Goal: Contribute content: Contribute content

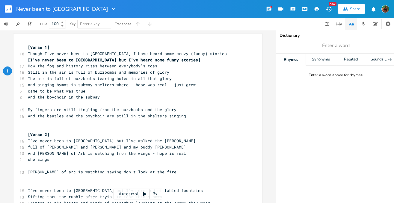
click at [63, 156] on pre "she sings" at bounding box center [135, 159] width 216 height 6
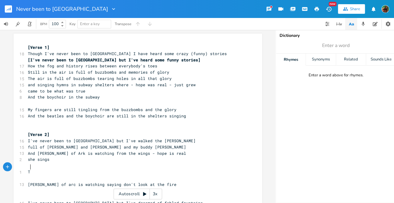
type textarea "Tr"
type textarea "We're ty"
type textarea "ryin' to tell j"
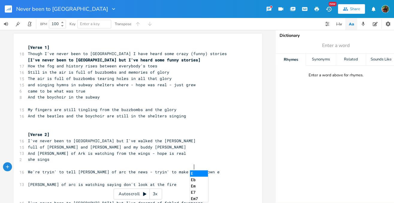
type textarea "[PERSON_NAME] of arc the news - tryin' to make it go down easy"
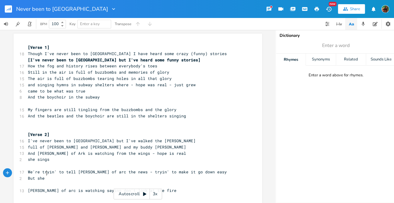
type textarea "But she s"
type textarea "keeps starin' ath"
type textarea "the fire that's reachin' for her cloths"
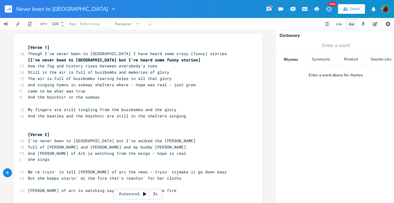
click at [32, 164] on pre "​" at bounding box center [135, 166] width 216 height 6
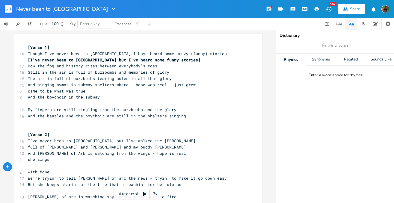
type textarea "with Money"
type textarea "t and [PERSON_NAME] anbd"
type textarea "d my oldest friend [PERSON_NAME]"
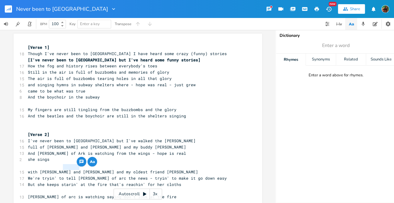
type textarea "[PERSON_NAME]"
drag, startPoint x: 61, startPoint y: 167, endPoint x: 77, endPoint y: 166, distance: 16.0
click at [77, 166] on div "[PERSON_NAME] [Verse 1] 18 Though I've never been to [GEOGRAPHIC_DATA] I have h…" at bounding box center [137, 143] width 249 height 219
type textarea "and"
drag, startPoint x: 52, startPoint y: 167, endPoint x: 59, endPoint y: 168, distance: 7.5
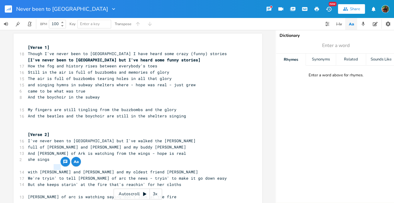
click at [59, 169] on span "with [PERSON_NAME] and [PERSON_NAME] and my oldest friend [PERSON_NAME]" at bounding box center [113, 171] width 170 height 5
click at [72, 169] on span "with [PERSON_NAME] and [PERSON_NAME] and my oldest friend [PERSON_NAME]" at bounding box center [113, 171] width 170 height 5
click at [52, 169] on span "with [PERSON_NAME] and [PERSON_NAME] and my oldest friend [PERSON_NAME]" at bounding box center [113, 171] width 170 height 5
drag, startPoint x: 52, startPoint y: 168, endPoint x: 61, endPoint y: 168, distance: 9.3
click at [61, 169] on span "with [PERSON_NAME] and [PERSON_NAME] and my oldest friend [PERSON_NAME]" at bounding box center [113, 171] width 170 height 5
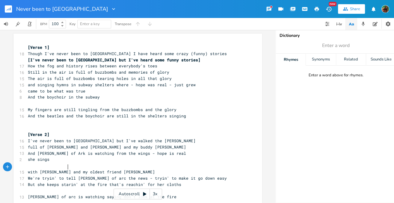
type textarea "[PERSON_NAME]"
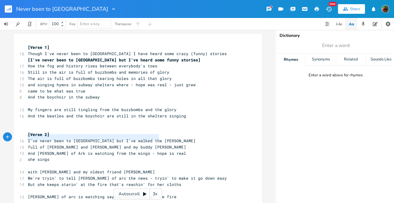
type textarea "I've never been to [GEOGRAPHIC_DATA] but I've walked the [PERSON_NAME]"
drag, startPoint x: 26, startPoint y: 138, endPoint x: 163, endPoint y: 139, distance: 136.7
click at [163, 139] on pre "I've never been to [GEOGRAPHIC_DATA] but I've walked the [PERSON_NAME]" at bounding box center [135, 141] width 216 height 6
click at [51, 163] on pre "​" at bounding box center [135, 166] width 216 height 6
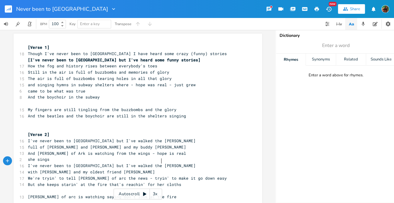
click at [27, 163] on pre "I've never been to [GEOGRAPHIC_DATA] but I've walked the [PERSON_NAME]" at bounding box center [135, 166] width 216 height 6
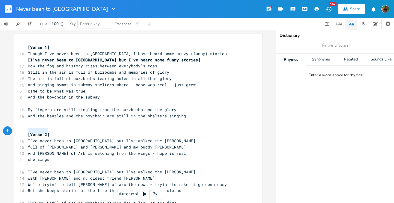
type textarea "[Verse 2]"
drag, startPoint x: 26, startPoint y: 131, endPoint x: 49, endPoint y: 132, distance: 22.5
click at [49, 132] on pre "[Verse 2]" at bounding box center [135, 135] width 216 height 6
click at [31, 163] on pre "​" at bounding box center [135, 166] width 216 height 6
click at [167, 176] on pre "with [PERSON_NAME] and my oldest friend [PERSON_NAME]" at bounding box center [135, 178] width 216 height 6
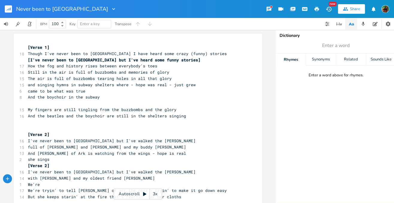
type textarea "We're t"
type textarea "fillin' jo"
type textarea "fillin' joand of arc on"
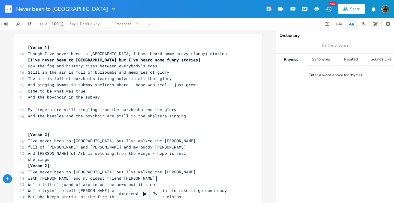
scroll to position [0, 39]
type textarea "in on the news but it's not eays"
type textarea "asy"
click at [167, 175] on pre "with [PERSON_NAME] and my oldest friend [PERSON_NAME]" at bounding box center [135, 178] width 216 height 6
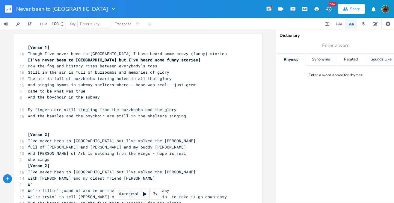
type textarea "W'er"
type textarea "re tryin' to tell jo of"
type textarea "ar"
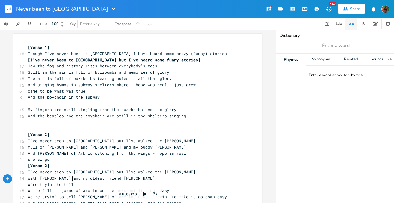
scroll to position [0, 6]
type textarea "tell [PERSON_NAME] the th"
type textarea "news in"
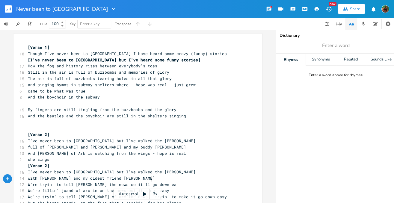
type textarea "so it'll go down easy"
type textarea "ryin' to tel"
drag, startPoint x: 39, startPoint y: 180, endPoint x: 69, endPoint y: 180, distance: 29.4
click at [69, 182] on span "W're tryin' to tell [PERSON_NAME] the news so it'll go down easy" at bounding box center [104, 184] width 153 height 5
click at [84, 182] on span "W're tryin' to tell [PERSON_NAME] the news so it'll go down easy" at bounding box center [104, 184] width 153 height 5
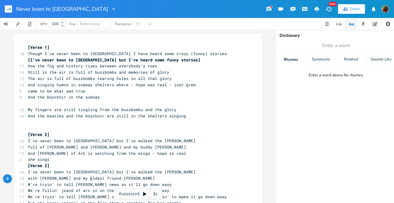
type textarea "Arc"
click at [170, 182] on pre "W're tryin' to tell [PERSON_NAME] the news so it'll go down easy" at bounding box center [135, 185] width 216 height 6
type textarea "in a way"
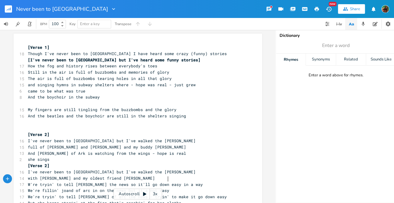
click at [167, 182] on span "W're tryin' to tell [PERSON_NAME] the news so it'll go down easy in a way" at bounding box center [115, 184] width 175 height 5
type textarea "("
click at [187, 182] on span "W're tryin' to tell [PERSON_NAME] the news so it'll go down easy (in a way" at bounding box center [116, 184] width 177 height 5
type textarea ")"
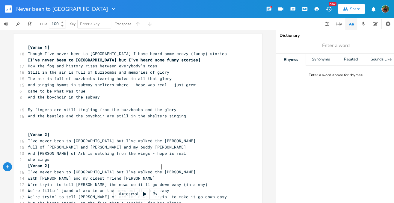
click at [184, 169] on pre "I've never been to [GEOGRAPHIC_DATA] but I've walked the [PERSON_NAME]" at bounding box center [135, 172] width 216 height 6
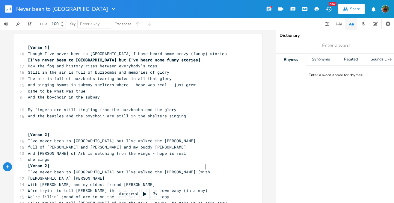
type textarea "(with [DEMOGRAPHIC_DATA] [PERSON_NAME]"
type textarea "sa a"
type textarea "*&"
type textarea "U"
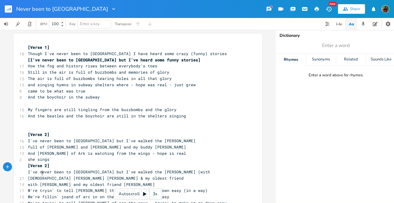
scroll to position [0, 28]
type textarea "& my oldest friend [PERSON_NAME]"
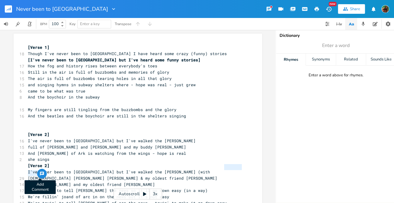
type textarea "oldest frien"
drag, startPoint x: 222, startPoint y: 166, endPoint x: 37, endPoint y: 171, distance: 184.7
click at [37, 171] on div "oldest frien x [Verse 1] 18 Though I've never been to [GEOGRAPHIC_DATA] I have …" at bounding box center [137, 156] width 249 height 244
click at [229, 156] on pre "she sings" at bounding box center [135, 159] width 216 height 6
drag, startPoint x: 223, startPoint y: 168, endPoint x: 240, endPoint y: 168, distance: 17.1
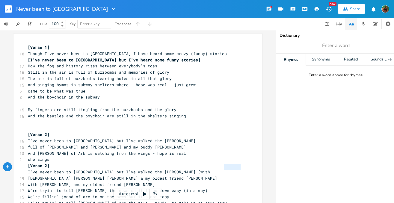
click at [240, 169] on pre "I've never been to [GEOGRAPHIC_DATA] but I've walked the [PERSON_NAME] (with [D…" at bounding box center [135, 175] width 216 height 13
type textarea "old budy"
type textarea "dy"
click at [56, 173] on span "I've never been to [GEOGRAPHIC_DATA] but I've walked the [PERSON_NAME] (with [D…" at bounding box center [126, 175] width 197 height 12
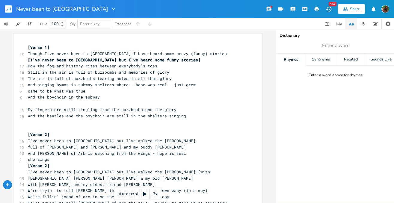
type textarea "W're"
drag, startPoint x: 38, startPoint y: 185, endPoint x: 23, endPoint y: 185, distance: 14.4
click at [23, 185] on div "W're x [Verse 1] 18 Though I've never been to [GEOGRAPHIC_DATA] I have heard so…" at bounding box center [137, 156] width 249 height 244
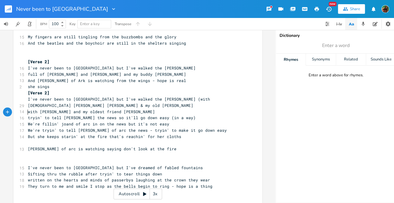
scroll to position [73, 0]
click at [173, 121] on pre "We're fillin' joand of arc in on the news but it's not easy" at bounding box center [135, 124] width 216 height 6
click at [179, 115] on span "tryin' to tell [PERSON_NAME] the news so it'll go down easy (in a way)" at bounding box center [112, 117] width 168 height 5
click at [184, 134] on pre "But she keeps starin' at the fire that's reachin' for her cloths" at bounding box center [135, 137] width 216 height 6
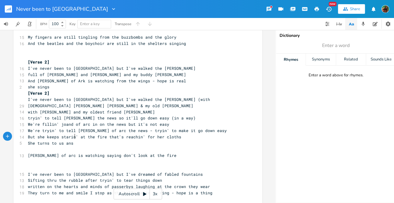
type textarea "She turns to us ans m"
type textarea "[PERSON_NAME]"
type textarea "les here's the deal - hoe"
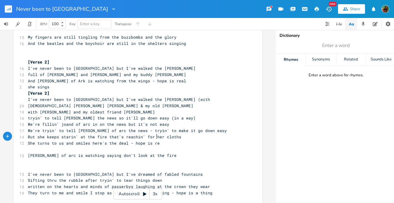
scroll to position [0, 13]
type textarea "pe is real"
click at [183, 134] on pre "But she keeps starin' at the fire that's reachin' for her cloths" at bounding box center [135, 137] width 216 height 6
click at [171, 134] on span "But she keeps starin' at the fire that's reachin' for her cloths" at bounding box center [104, 136] width 153 height 5
click at [168, 140] on pre "She turns to us and smiles here's the deal - hope is real" at bounding box center [135, 143] width 216 height 6
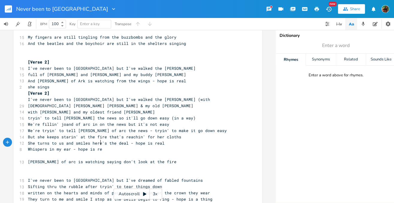
type textarea "Whispers in my ear - hope is real"
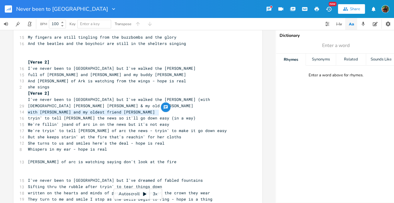
type textarea "tryin' to tell [PERSON_NAME] the news so it'll go down easy"
drag, startPoint x: 26, startPoint y: 113, endPoint x: 155, endPoint y: 110, distance: 128.9
click at [155, 110] on div "tryin' to tell [PERSON_NAME] the news so it'll go down easy x [Verse 1] 18 Thou…" at bounding box center [137, 89] width 249 height 256
click at [156, 110] on div at bounding box center [161, 107] width 10 height 10
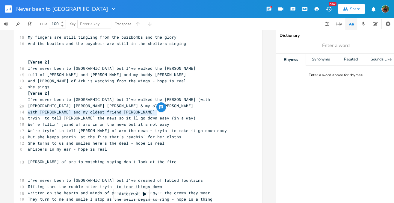
click at [117, 115] on span "tryin' to tell [PERSON_NAME] the news so it'll go down easy (in a way)" at bounding box center [112, 117] width 168 height 5
drag, startPoint x: 104, startPoint y: 112, endPoint x: 177, endPoint y: 113, distance: 73.7
click at [177, 115] on span "tryin' to tell [PERSON_NAME] the news so it'll go down easy (in a way)" at bounding box center [112, 117] width 168 height 5
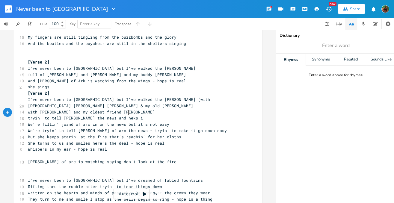
type textarea "and hekp it"
type textarea "lp it go down easy"
click at [27, 115] on pre "tryin' to tell [PERSON_NAME] the news and help it go down easy" at bounding box center [135, 118] width 216 height 6
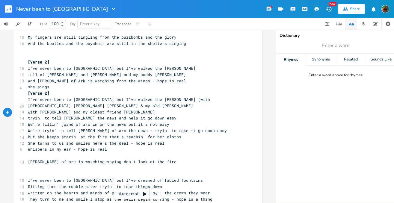
type textarea "["
click at [162, 115] on span "[tryin' to tell [PERSON_NAME] the news and help it go down easy" at bounding box center [103, 117] width 151 height 5
type textarea "]"
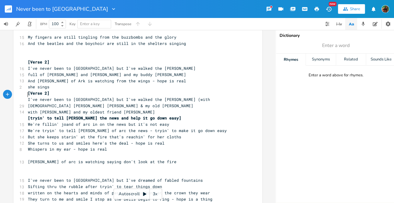
click at [27, 96] on pre "I've never been to [GEOGRAPHIC_DATA] but I've walked the [PERSON_NAME] (with [D…" at bounding box center [135, 102] width 216 height 13
type textarea "["
click at [166, 97] on span "[I've never been to [GEOGRAPHIC_DATA] but I've walked the [PERSON_NAME] (with […" at bounding box center [121, 103] width 187 height 12
click at [37, 103] on span "with [DEMOGRAPHIC_DATA] [PERSON_NAME] [PERSON_NAME] & my old [PERSON_NAME]" at bounding box center [116, 105] width 177 height 5
type textarea "my"
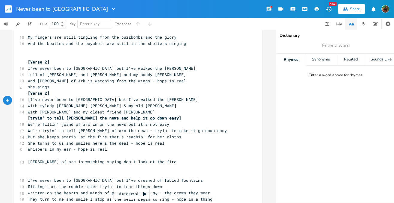
scroll to position [0, 5]
click at [28, 97] on span "[I've never been to [GEOGRAPHIC_DATA] but I've walked the [PERSON_NAME]" at bounding box center [113, 99] width 170 height 5
click at [27, 96] on pre "I've never been to [GEOGRAPHIC_DATA] but I've walked the [PERSON_NAME]" at bounding box center [135, 99] width 216 height 6
type textarea "["
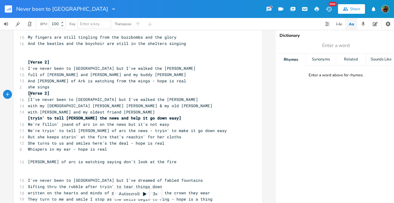
click at [130, 103] on pre "with my [DEMOGRAPHIC_DATA] [PERSON_NAME] [PERSON_NAME] & my old [PERSON_NAME]" at bounding box center [135, 106] width 216 height 6
type textarea "]"
click at [124, 115] on span "[tryin' to tell [PERSON_NAME] the news and help it go down easy]" at bounding box center [104, 117] width 153 height 5
click at [163, 97] on span "[I've never been to [GEOGRAPHIC_DATA] but I've walked the [PERSON_NAME]" at bounding box center [113, 99] width 170 height 5
type textarea "]"
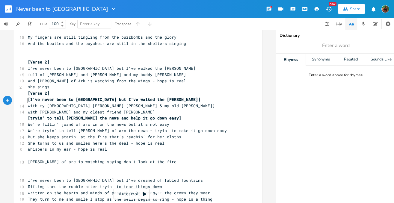
click at [27, 103] on pre "with my [DEMOGRAPHIC_DATA] [PERSON_NAME] [PERSON_NAME] & my old [PERSON_NAME]]" at bounding box center [135, 106] width 216 height 6
type textarea "["
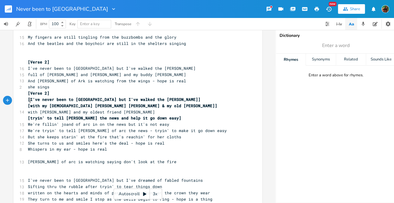
click at [28, 134] on span "But she keeps starin' at the fire that's reachin' for her cloths" at bounding box center [104, 136] width 153 height 5
type textarea "["
click at [108, 134] on span "[But she keeps starin' at the fire that's reachin' for her cloths" at bounding box center [106, 136] width 156 height 5
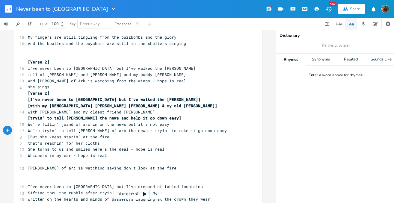
click at [122, 134] on pre "[But she keeps starin' at the fire" at bounding box center [135, 137] width 216 height 6
type textarea "and [PERSON_NAME]' we should go]"
click at [176, 134] on pre "[But she keeps starin' at the fire and [PERSON_NAME]' we should go]" at bounding box center [135, 137] width 216 height 6
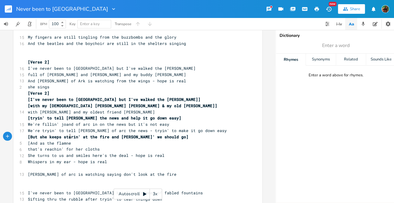
type textarea "[And as the flamnes"
type textarea "es"
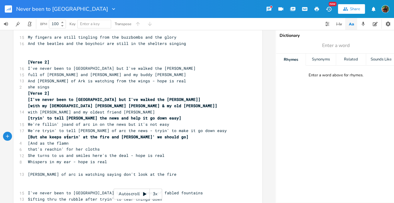
type textarea "e"
type textarea "es get closer she leans over whip"
type textarea "sper"
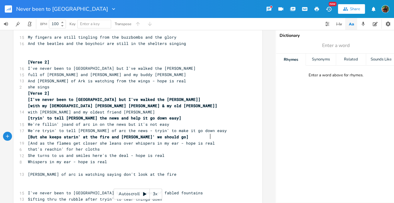
type textarea "s in my ear - hope is real]"
click at [138, 134] on span "[But she keeps starin' at the fire and [PERSON_NAME]' we should go]" at bounding box center [108, 136] width 161 height 5
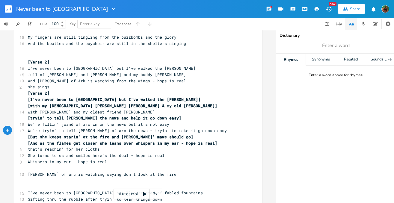
scroll to position [0, 6]
type textarea "maybe"
drag, startPoint x: 49, startPoint y: 100, endPoint x: 57, endPoint y: 102, distance: 8.5
click at [57, 103] on span "[with my [DEMOGRAPHIC_DATA] [PERSON_NAME] [PERSON_NAME] & my old [PERSON_NAME]]" at bounding box center [122, 105] width 189 height 5
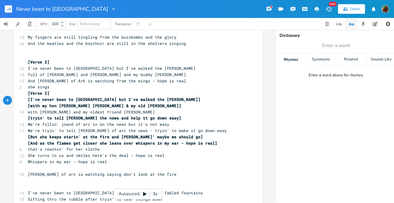
type textarea "honey"
drag, startPoint x: 48, startPoint y: 100, endPoint x: 60, endPoint y: 100, distance: 11.7
click at [60, 103] on span "[with my honey [PERSON_NAME] [PERSON_NAME] & my old [PERSON_NAME]]" at bounding box center [107, 105] width 158 height 5
type textarea "besg"
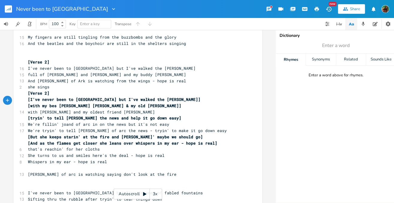
scroll to position [0, 7]
type textarea "tie"
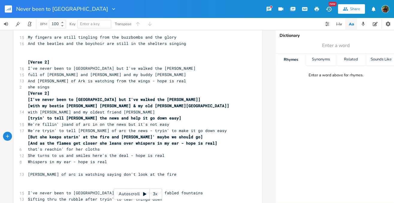
click at [187, 141] on span "[And as the flames get closer she leans over whispers in my ear - hope is real]" at bounding box center [122, 143] width 189 height 5
type textarea "take heart"
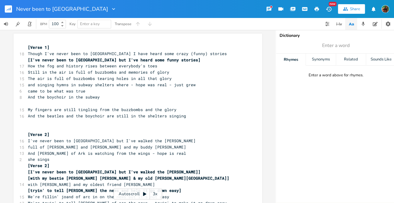
scroll to position [28, 0]
